Goal: Task Accomplishment & Management: Use online tool/utility

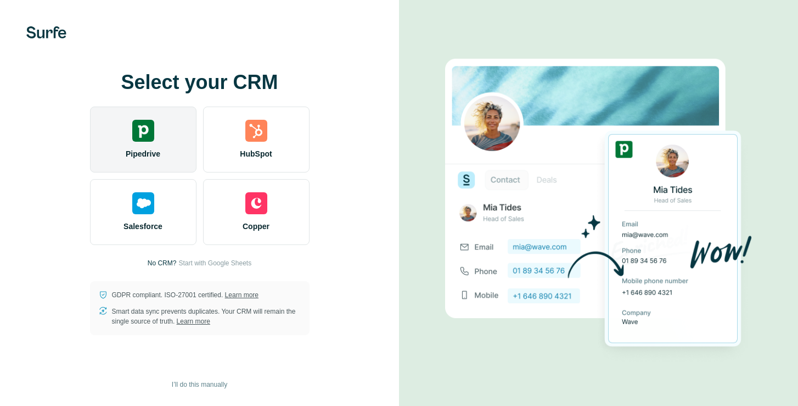
click at [160, 142] on div "Pipedrive" at bounding box center [143, 139] width 106 height 66
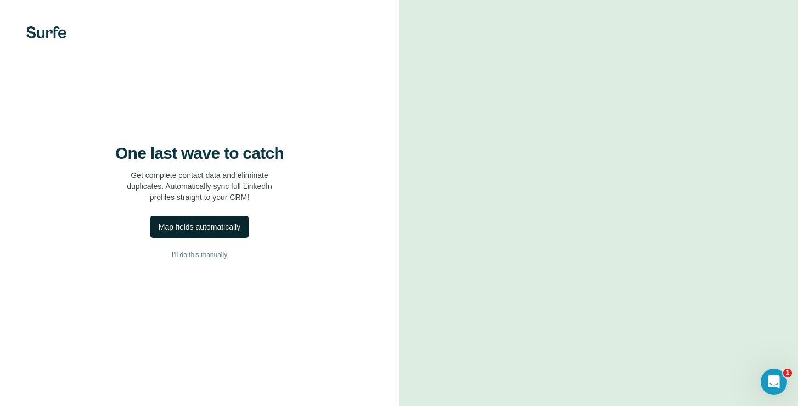
click at [195, 232] on div "Map fields automatically" at bounding box center [200, 226] width 82 height 11
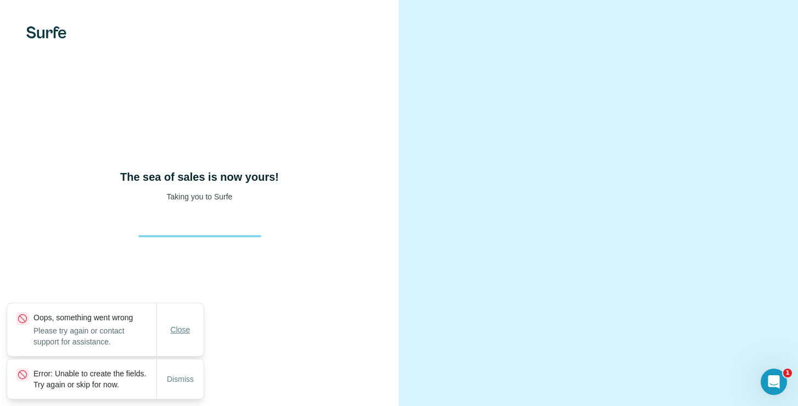
click at [181, 324] on span "Close" at bounding box center [181, 329] width 20 height 11
click at [181, 373] on span "Dismiss" at bounding box center [180, 378] width 27 height 11
